Goal: Check status: Check status

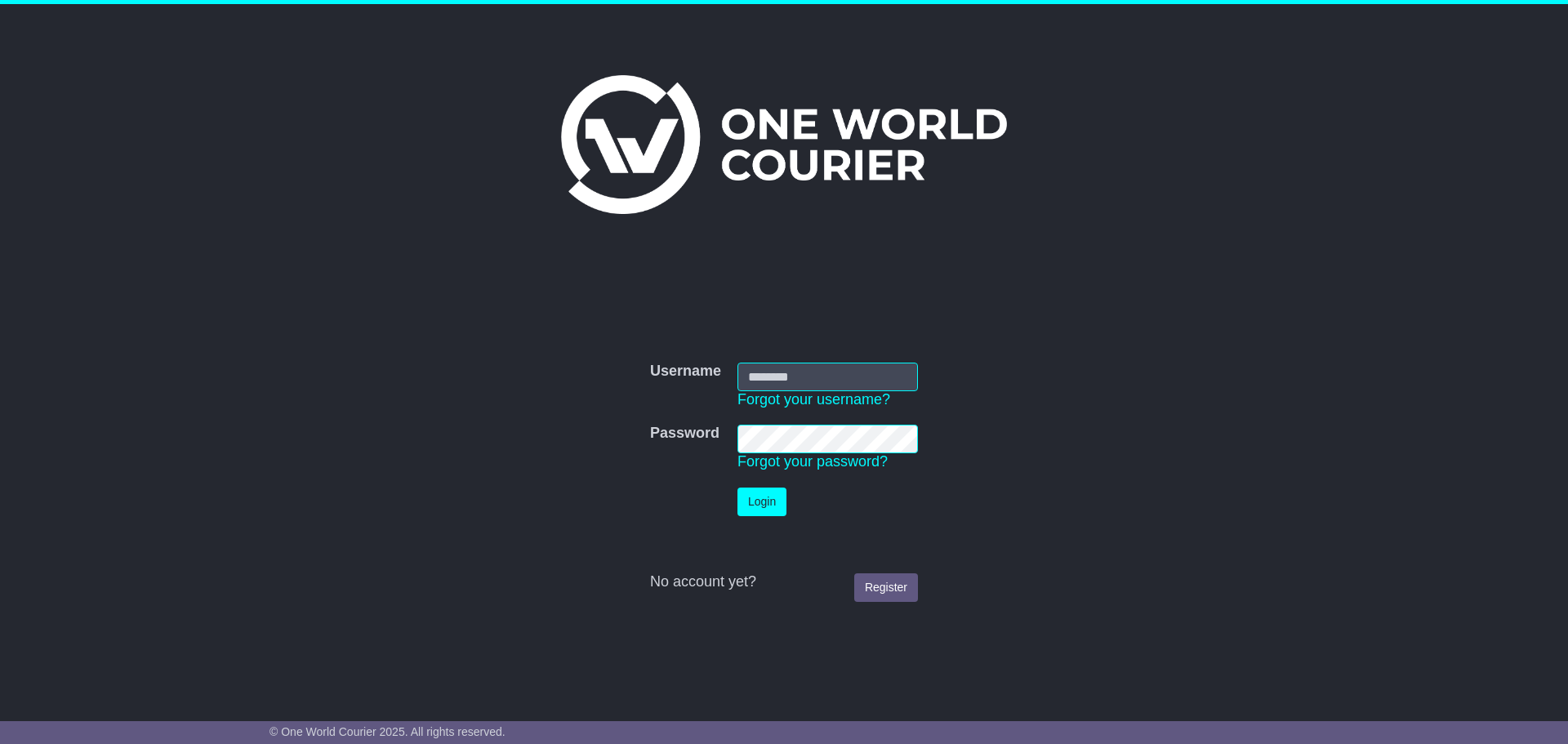
type input "**********"
click at [765, 502] on button "Login" at bounding box center [762, 501] width 49 height 28
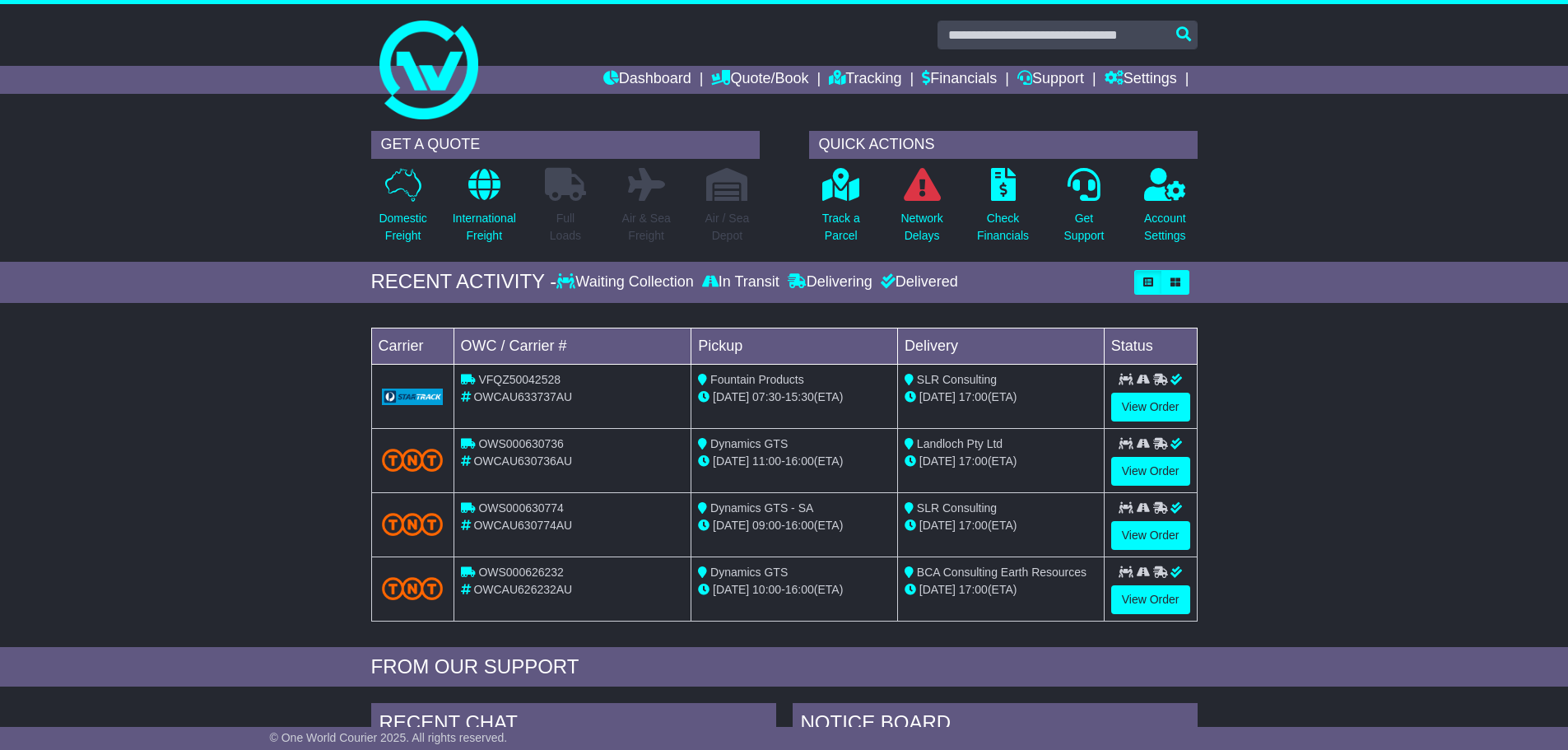
click at [234, 515] on div "Loading... No bookings found Carrier OWC / Carrier # Pickup Delivery Status VFQ…" at bounding box center [784, 479] width 1568 height 335
click at [841, 222] on p "Track a Parcel" at bounding box center [841, 227] width 38 height 35
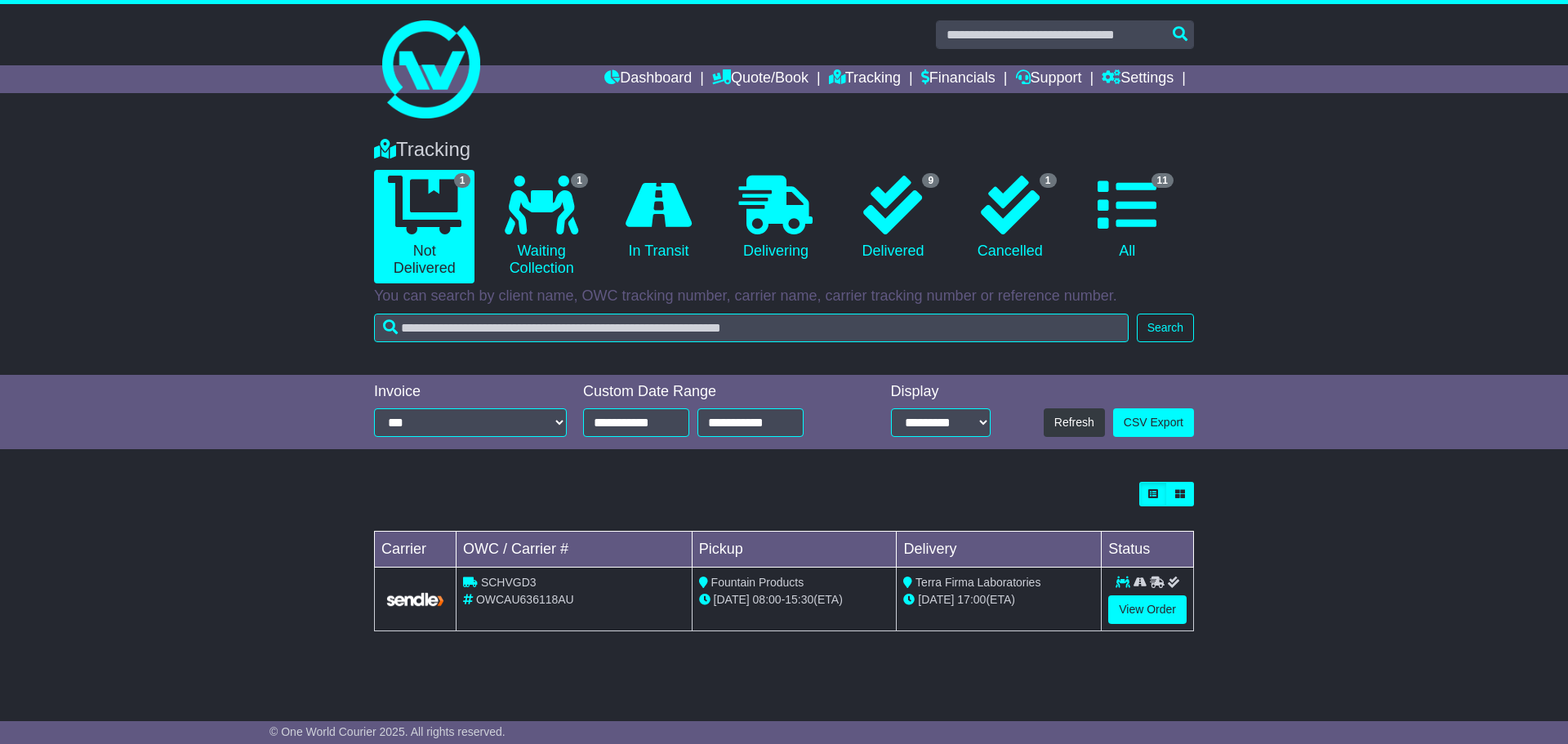
click at [258, 533] on div "Loading... No bookings found Carrier OWC / Carrier # Pickup Delivery Status SCH…" at bounding box center [784, 565] width 1568 height 183
click at [1145, 612] on link "View Order" at bounding box center [1147, 609] width 79 height 28
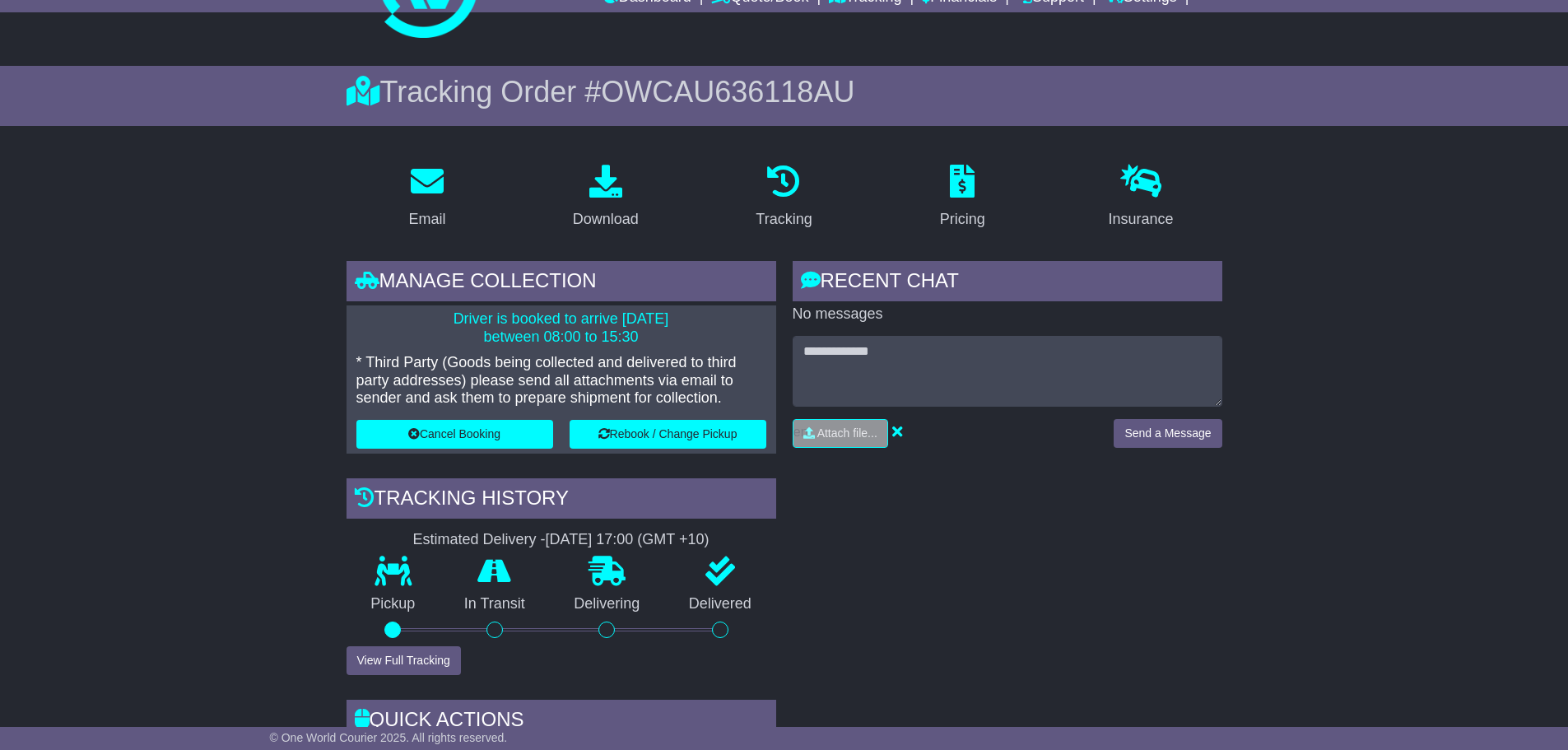
scroll to position [83, 0]
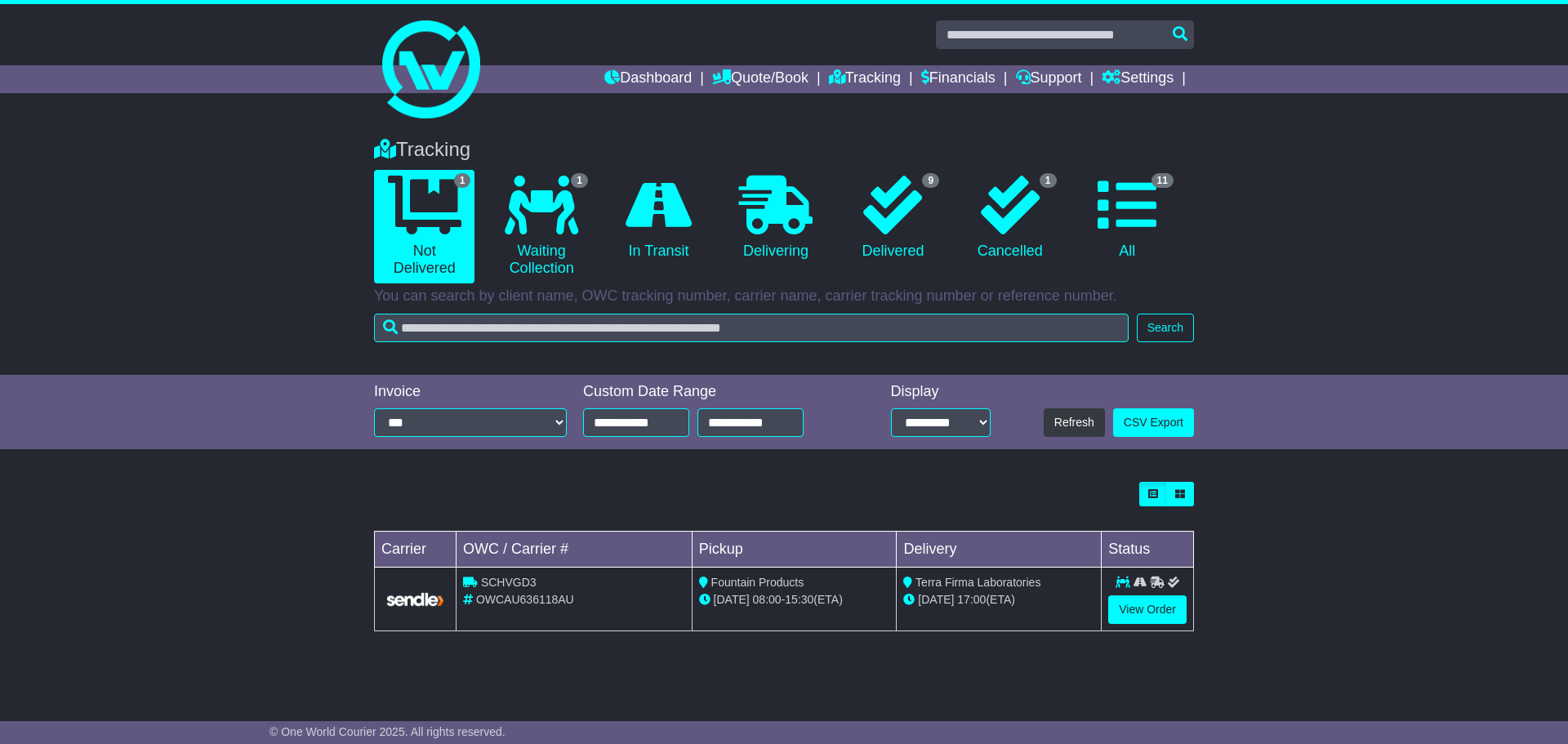
click at [156, 528] on div "Loading... No bookings found Carrier OWC / Carrier # Pickup Delivery Status SCH…" at bounding box center [784, 565] width 1568 height 183
click at [1137, 612] on link "View Order" at bounding box center [1147, 609] width 79 height 28
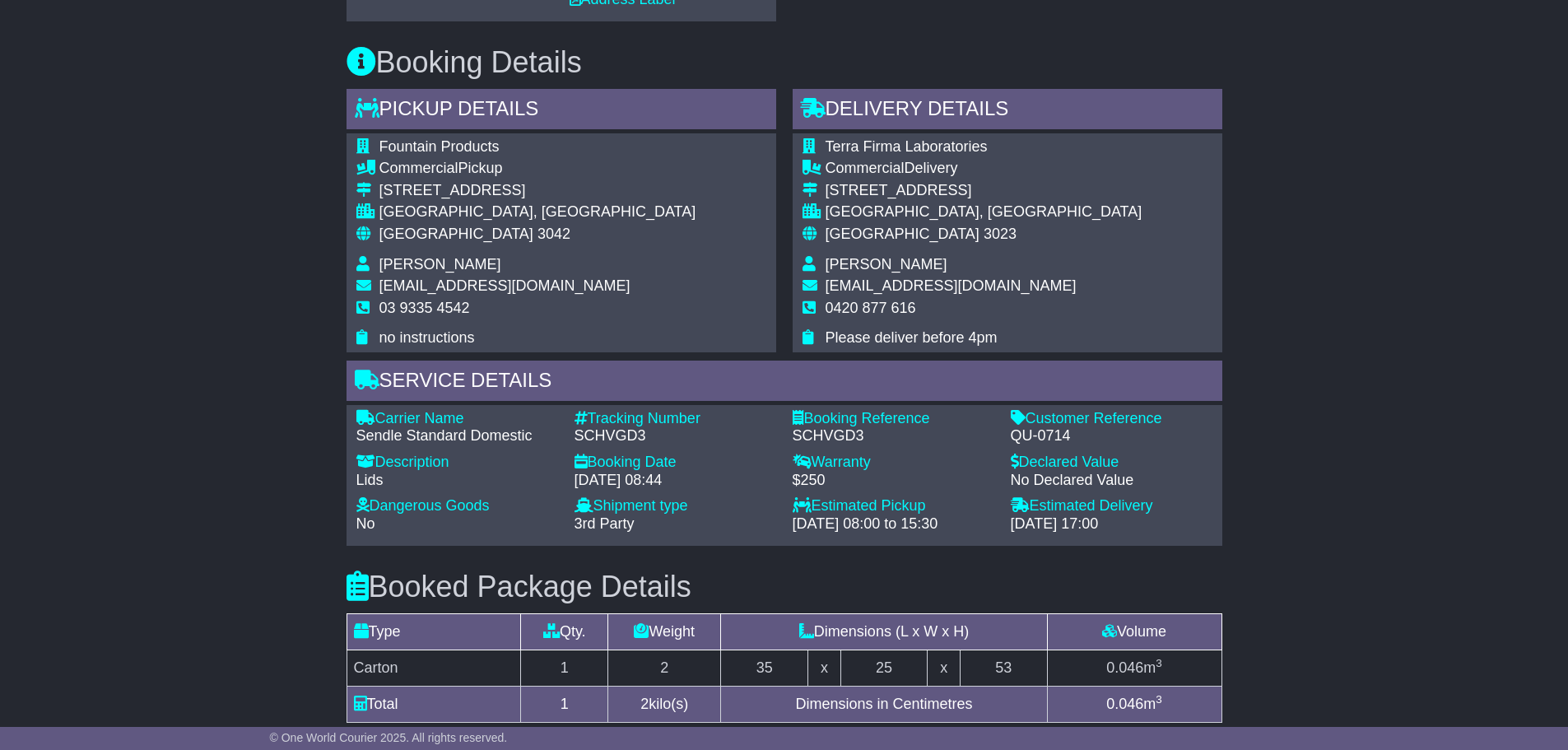
scroll to position [906, 0]
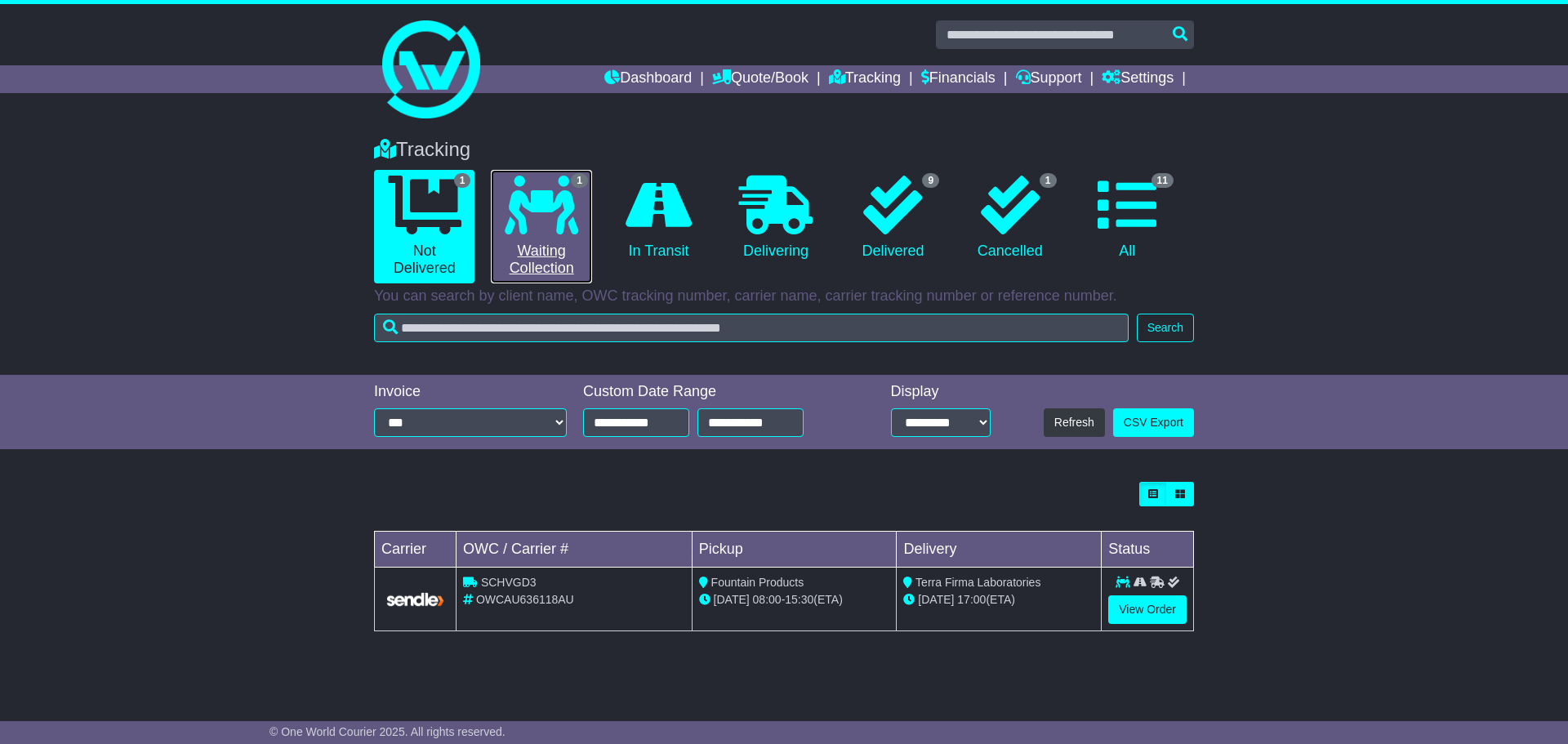
click at [529, 269] on link "1 Waiting Collection" at bounding box center [541, 226] width 101 height 114
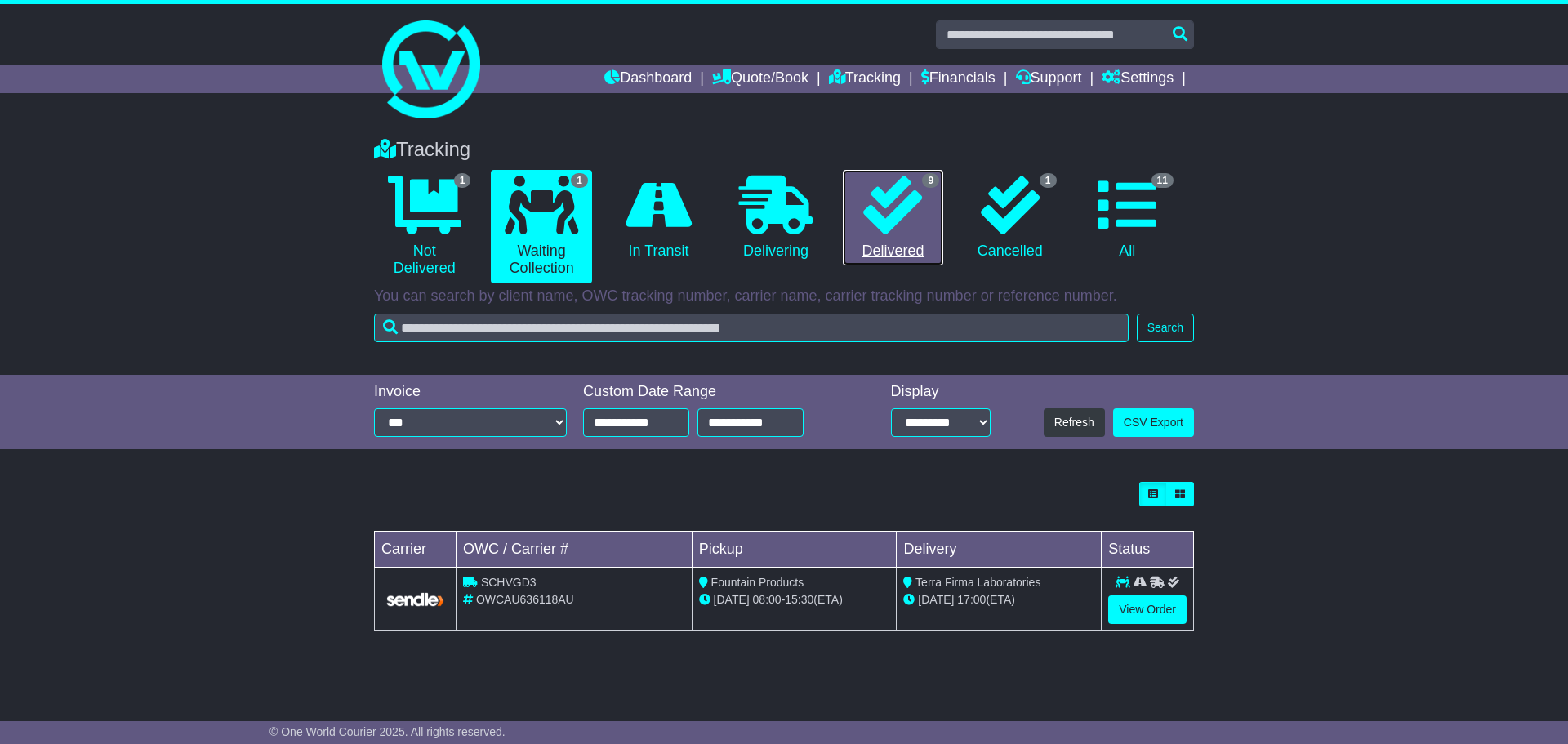
click at [887, 249] on link "9 Delivered" at bounding box center [893, 217] width 101 height 96
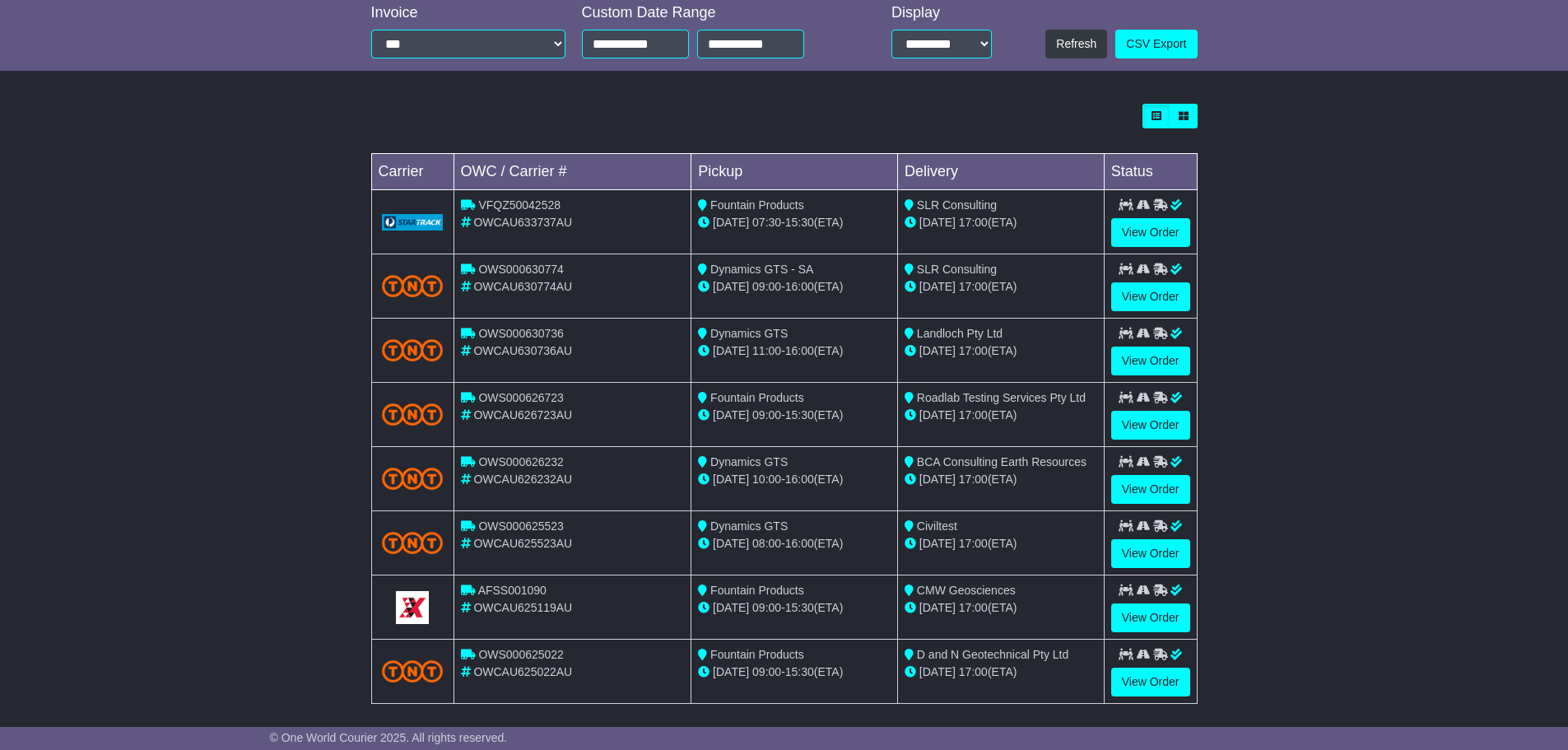
scroll to position [412, 0]
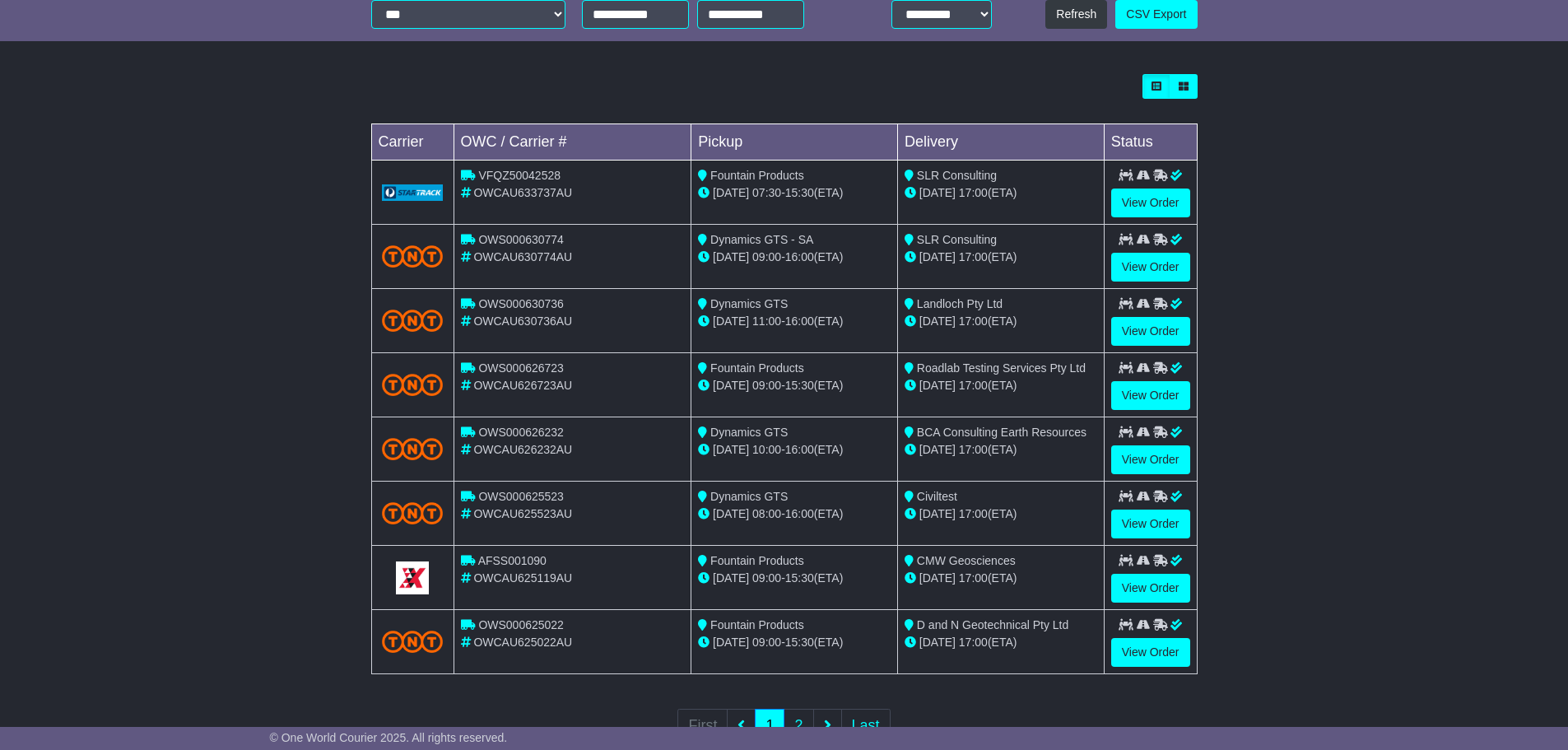
click at [189, 487] on div "Loading... No bookings found Carrier OWC / Carrier # Pickup Delivery Status VFQ…" at bounding box center [784, 419] width 1568 height 707
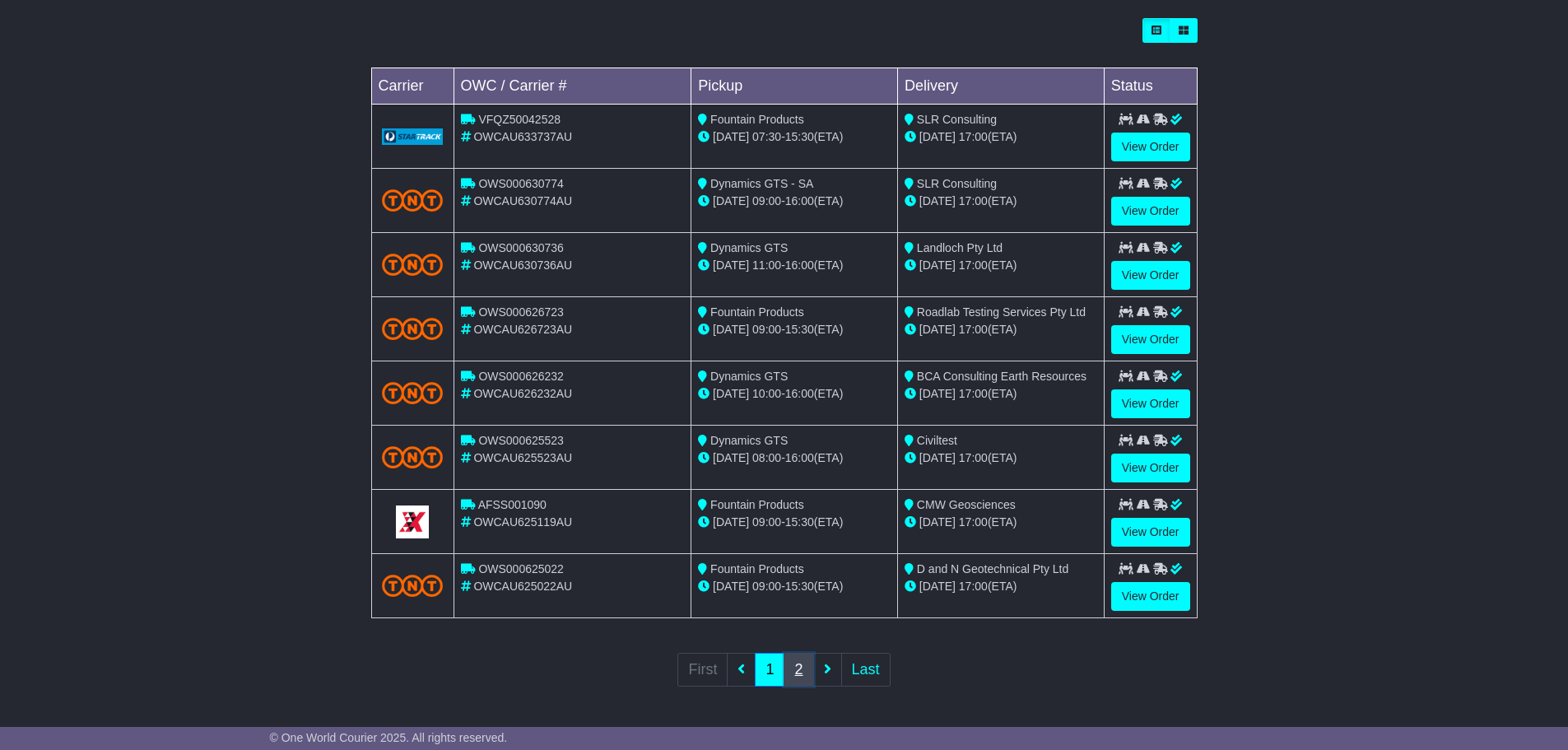
click at [798, 673] on link "2" at bounding box center [798, 670] width 29 height 34
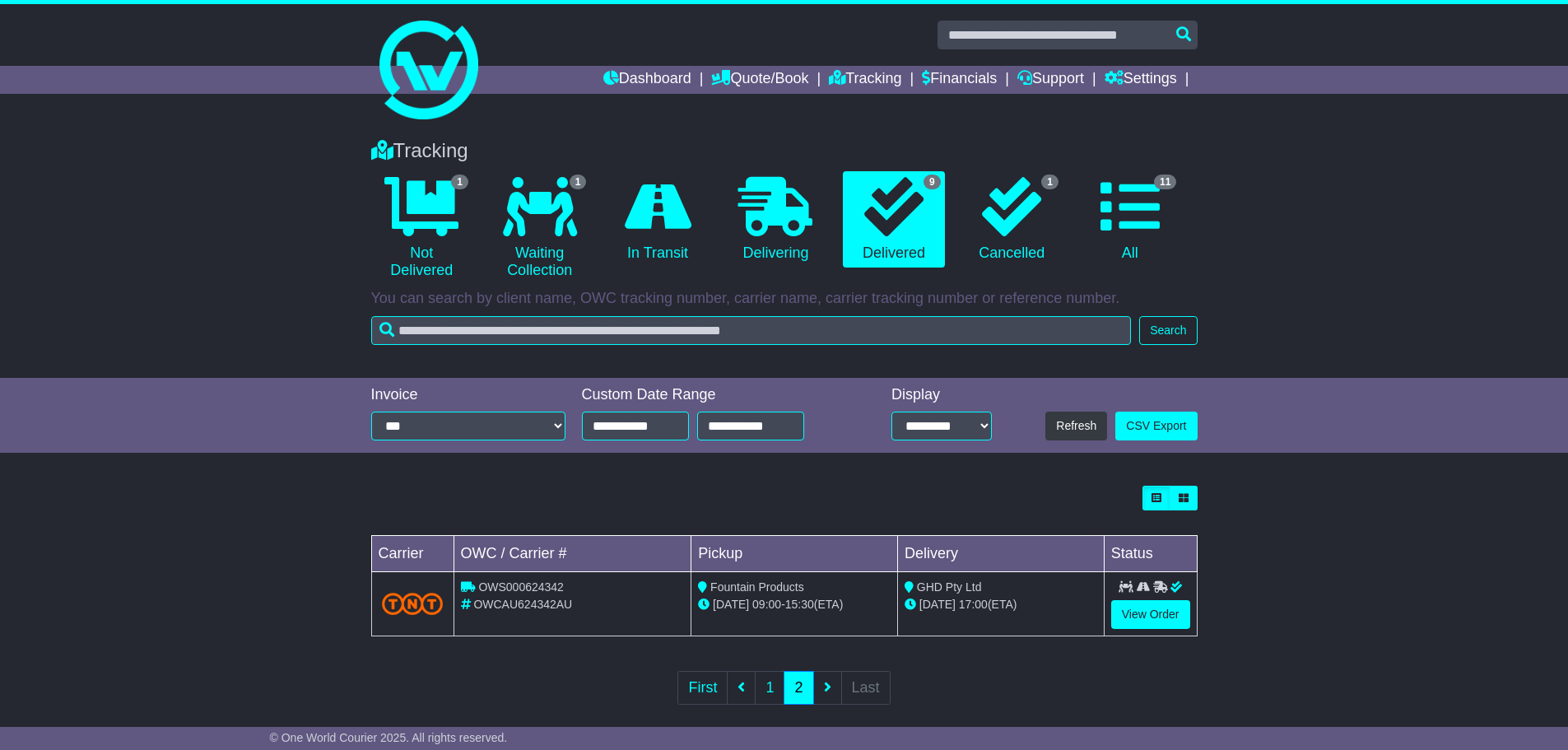
click at [174, 545] on div "Loading... No bookings found Carrier OWC / Carrier # Pickup Delivery Status OWS…" at bounding box center [784, 607] width 1568 height 258
